Goal: Navigation & Orientation: Find specific page/section

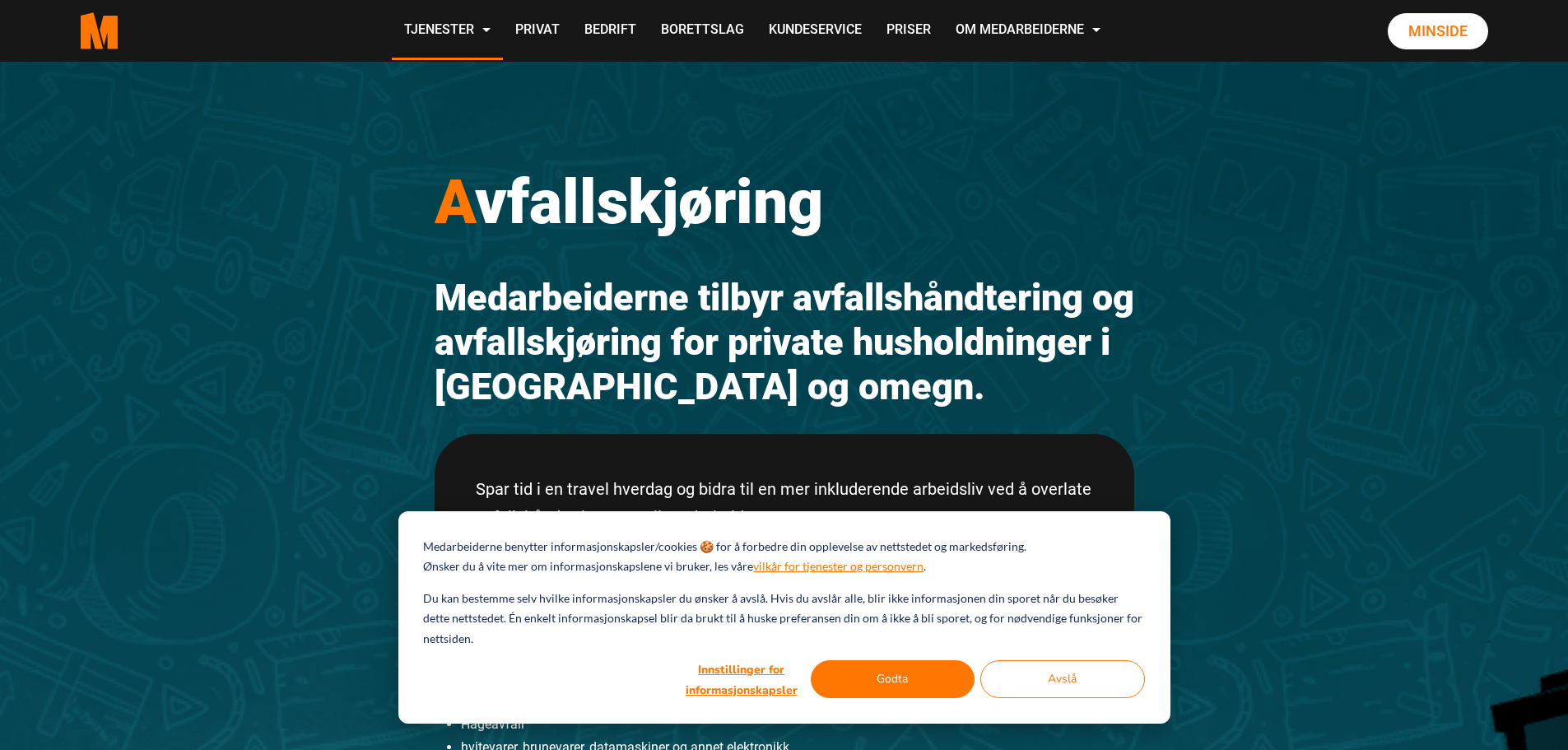
click at [1123, 331] on h2 "Medarbeiderne tilbyr avfallshåndtering og avfallskjøring for private husholdnin…" at bounding box center [784, 342] width 699 height 133
click at [865, 226] on h1 "A vfallskjøring" at bounding box center [784, 202] width 699 height 74
click at [612, 33] on link "Bedrift" at bounding box center [610, 31] width 77 height 58
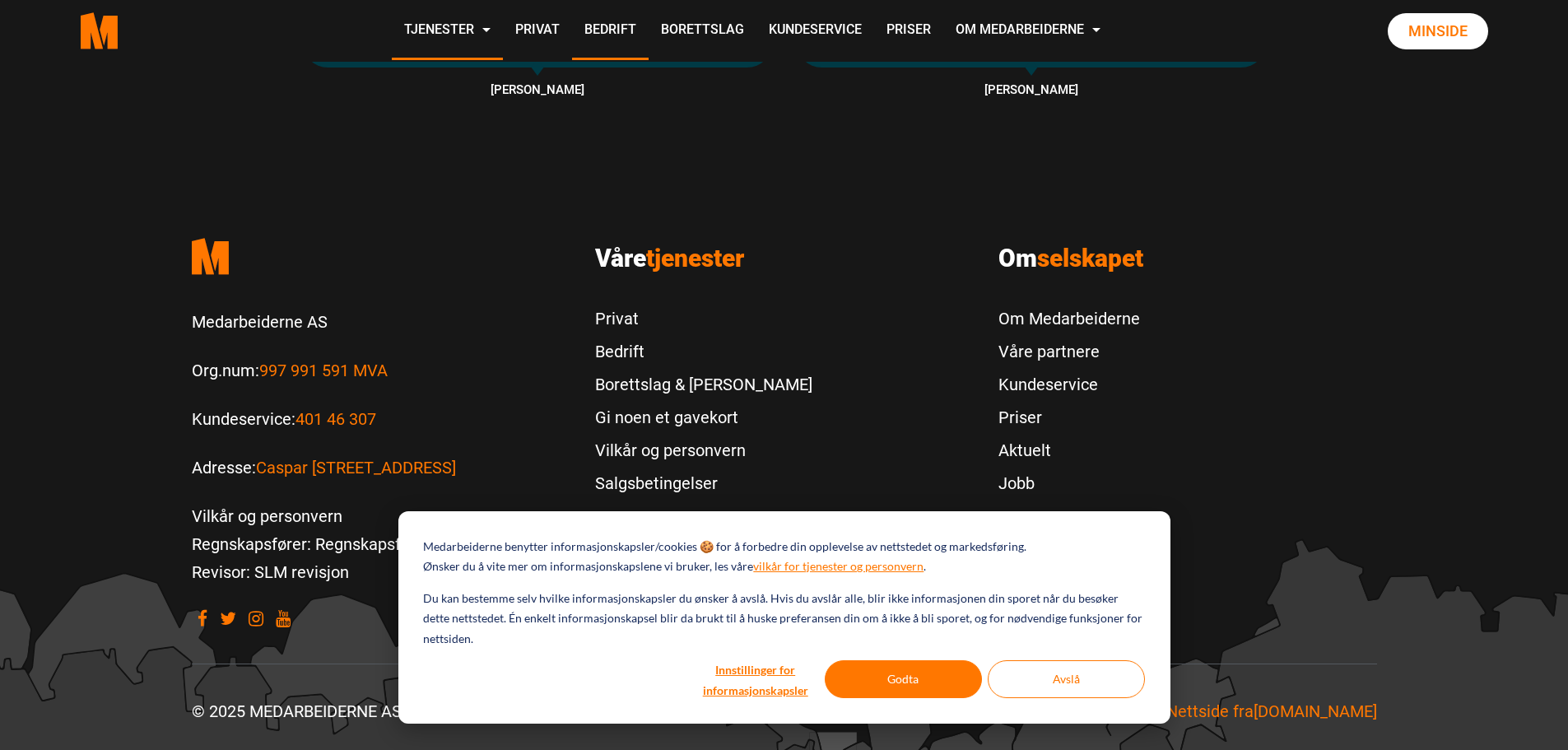
scroll to position [1272, 0]
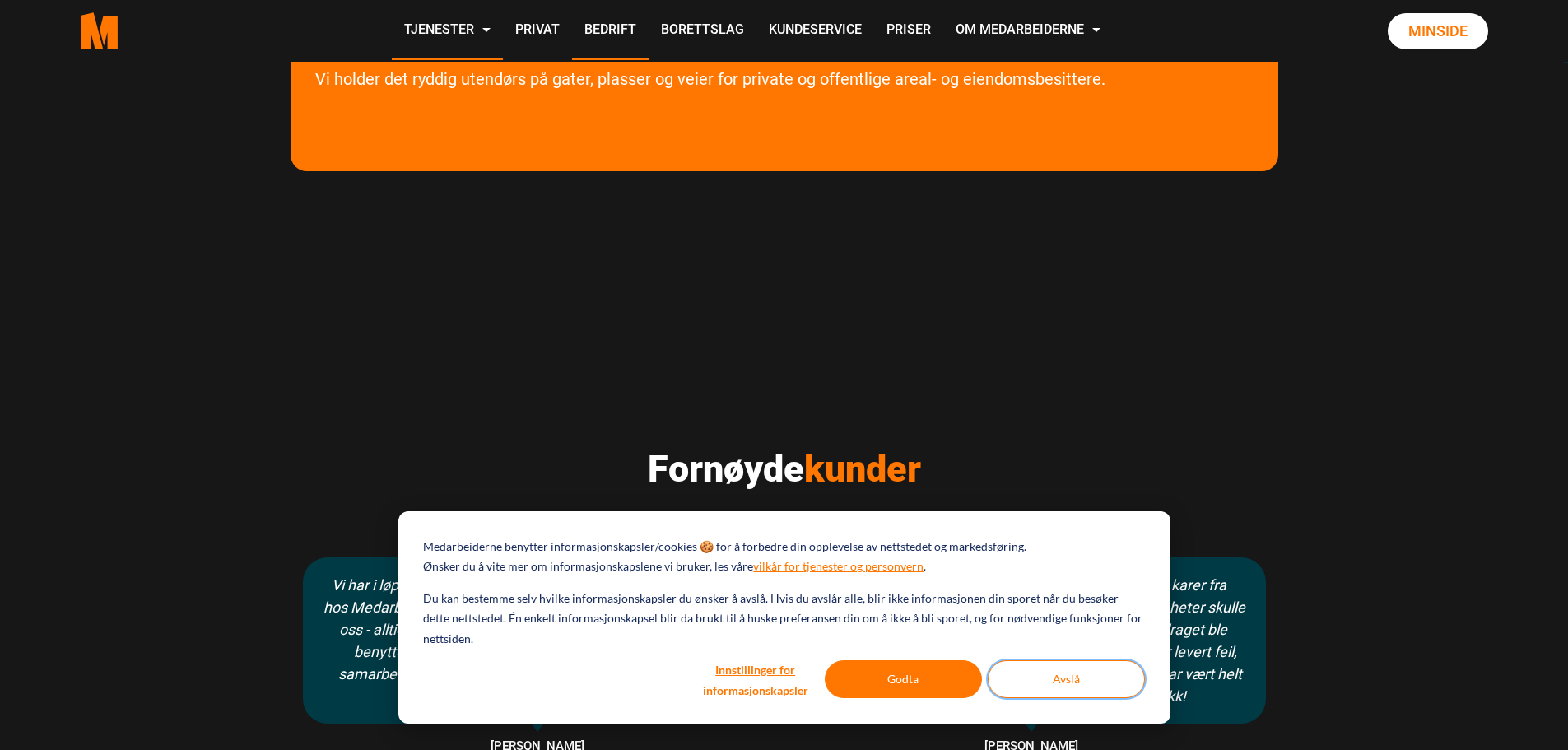
click at [1068, 678] on button "Avslå" at bounding box center [1067, 679] width 157 height 38
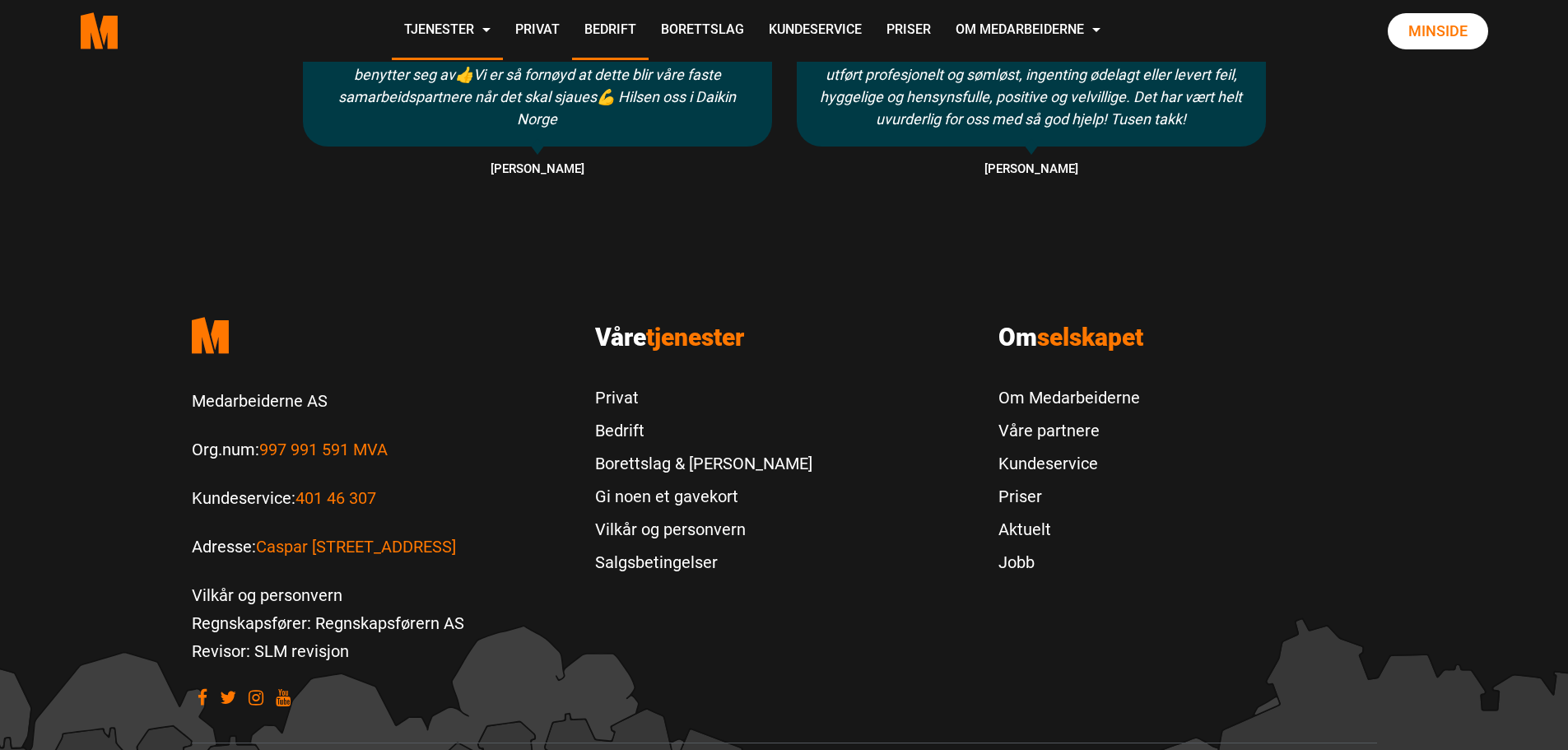
scroll to position [1928, 0]
